Goal: Task Accomplishment & Management: Use online tool/utility

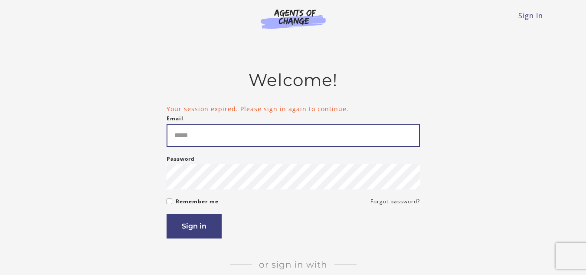
click at [319, 129] on input "Email" at bounding box center [293, 135] width 253 height 23
type input "**********"
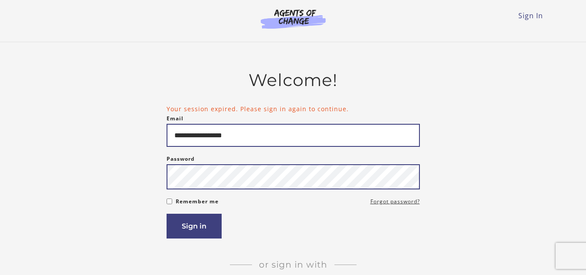
click at [167, 214] on button "Sign in" at bounding box center [194, 226] width 55 height 25
